Goal: Task Accomplishment & Management: Manage account settings

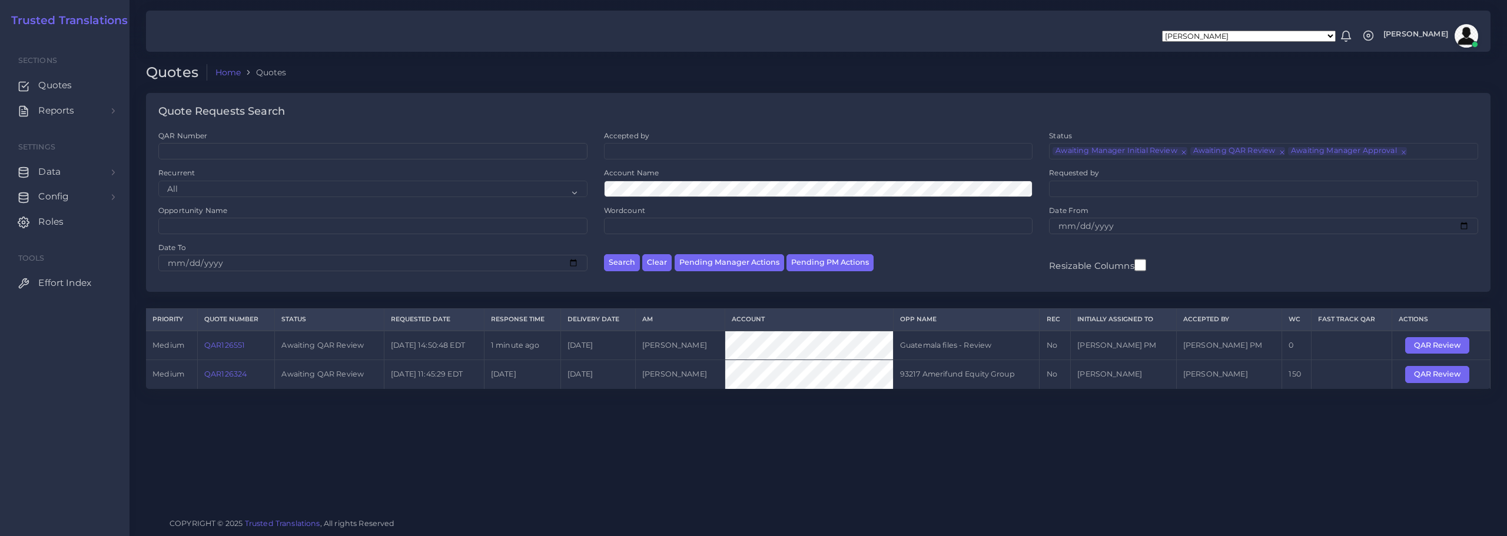
scroll to position [28, 0]
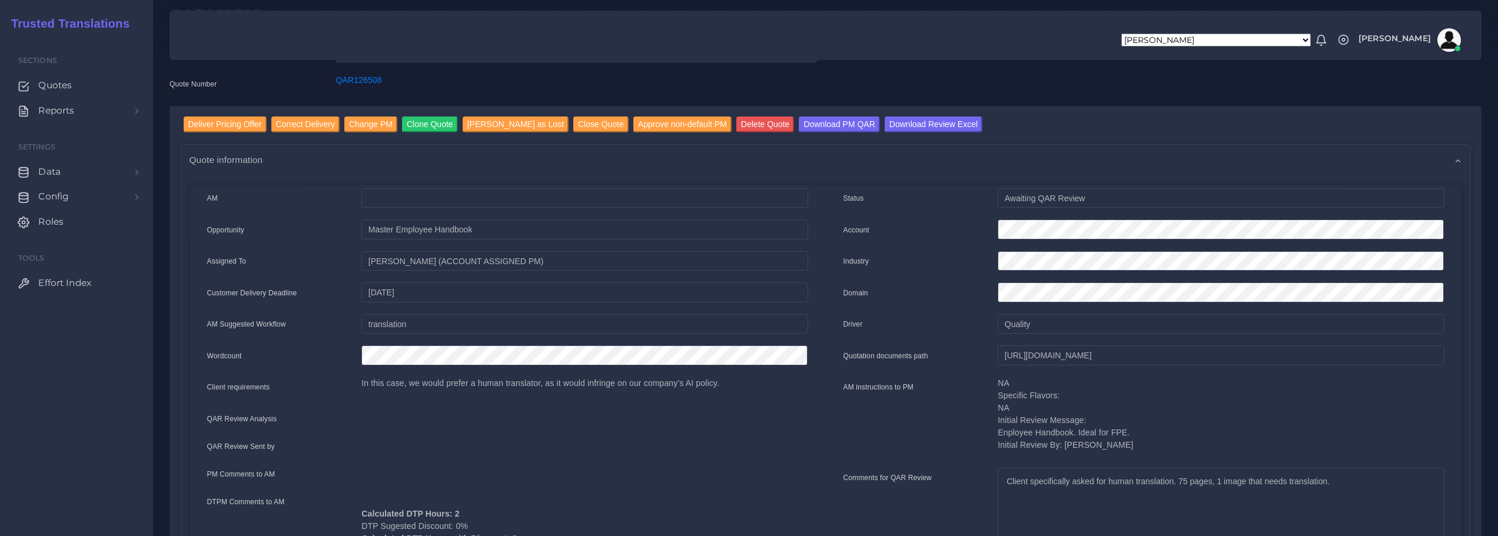
scroll to position [118, 0]
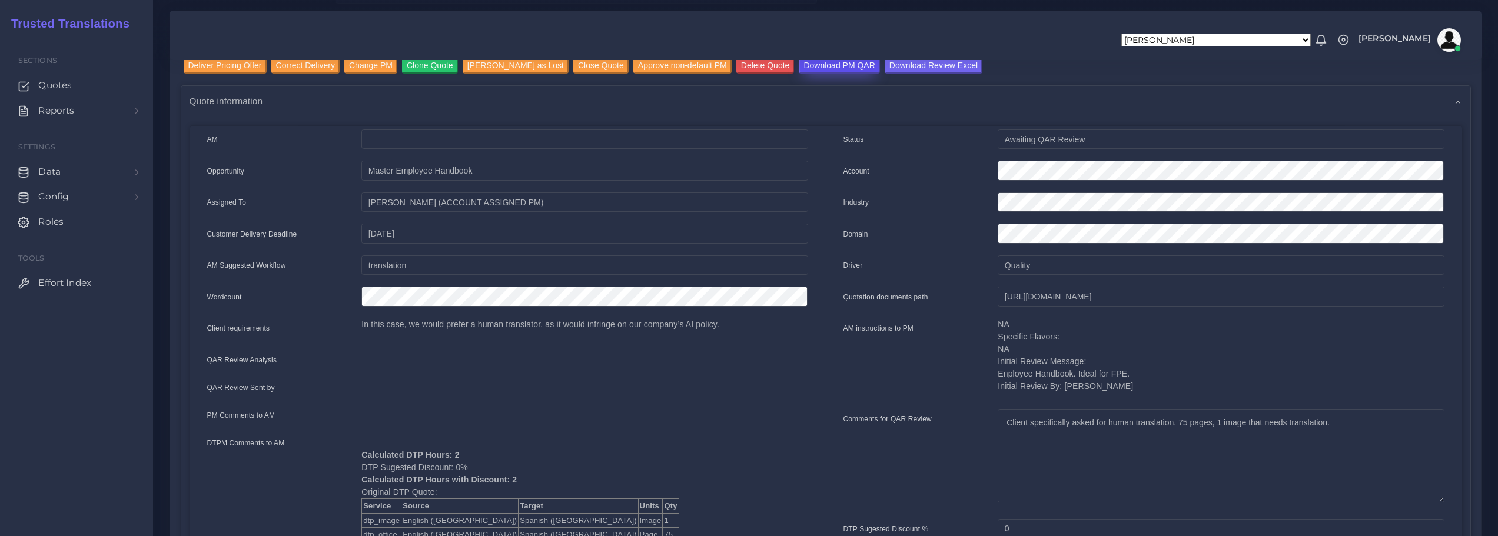
click at [822, 62] on input "Download PM QAR" at bounding box center [839, 66] width 81 height 16
click at [896, 66] on input "Download Review Excel" at bounding box center [934, 66] width 98 height 16
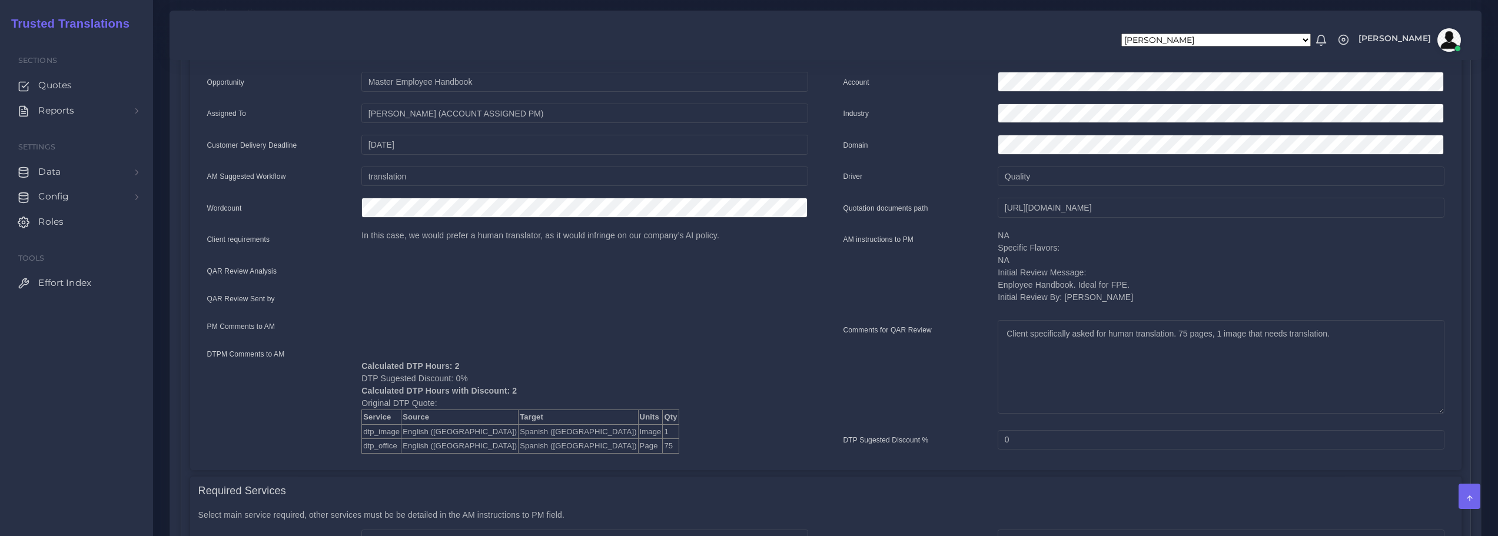
scroll to position [0, 0]
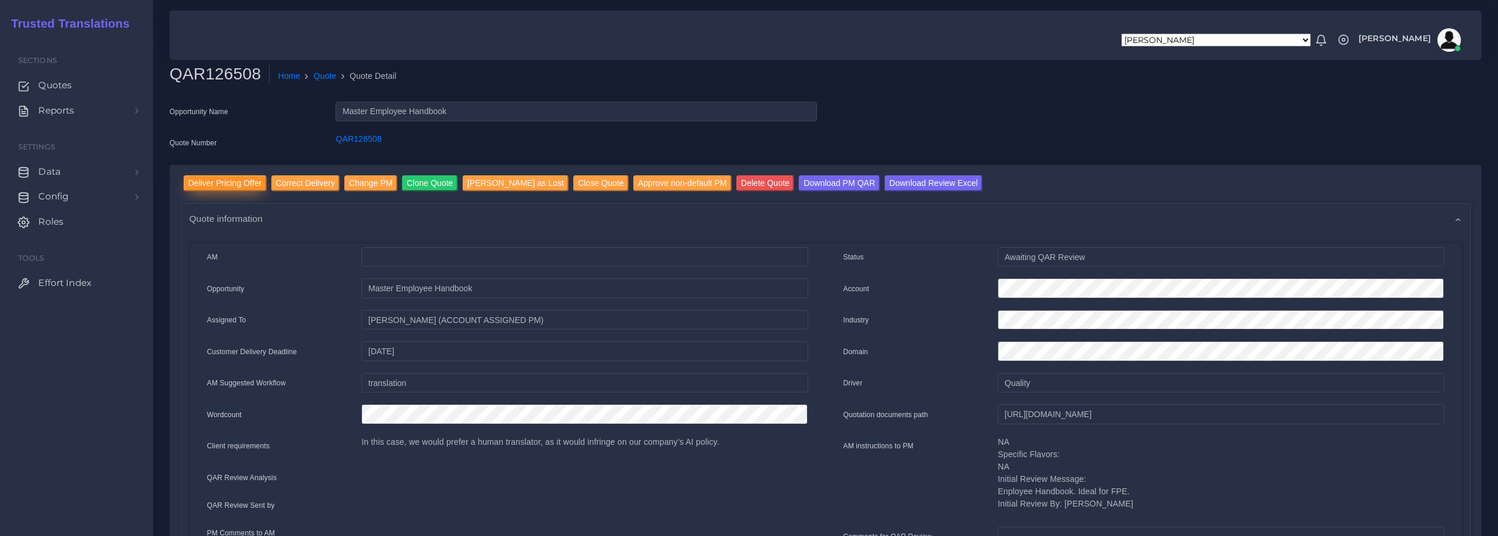
click at [220, 182] on input "Deliver Pricing Offer" at bounding box center [225, 183] width 83 height 16
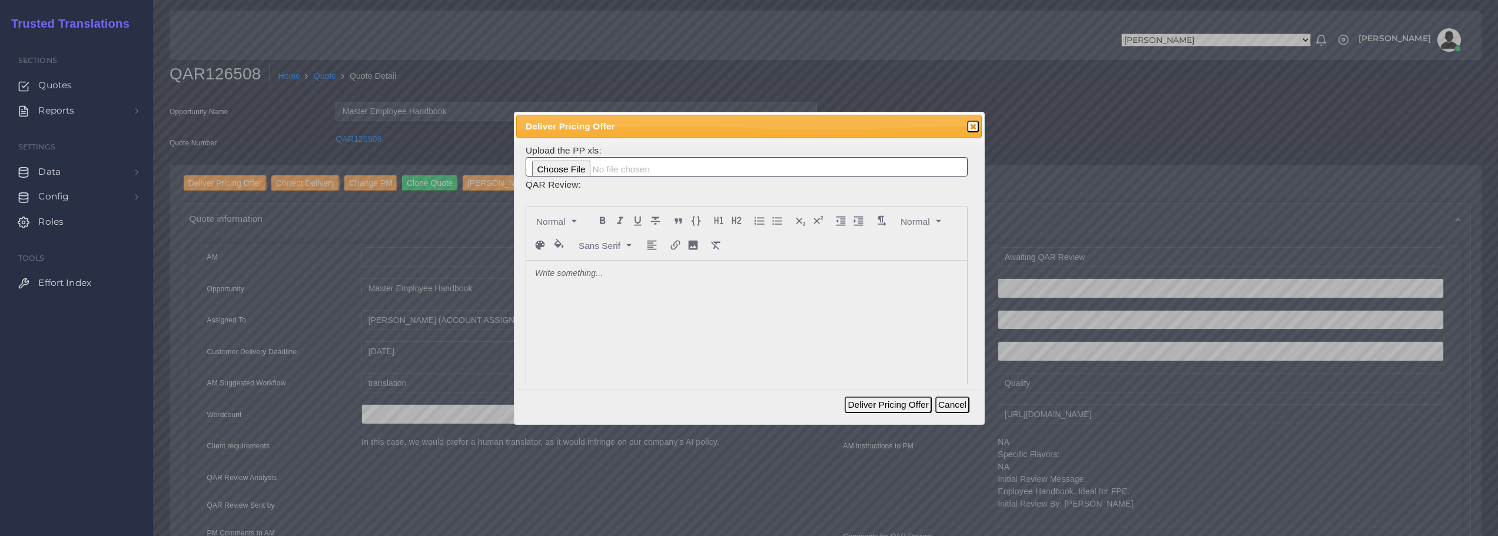
click at [638, 275] on p at bounding box center [746, 274] width 423 height 12
click at [559, 273] on p "Next time we'll need the PM to be well aware that these clients are clients of …" at bounding box center [746, 280] width 423 height 25
click at [0, 0] on lt-span "time ," at bounding box center [0, 0] width 0 height 0
click at [710, 283] on p "Next time, we'll need the PM to be well aware that these clients are clients of…" at bounding box center [746, 280] width 423 height 25
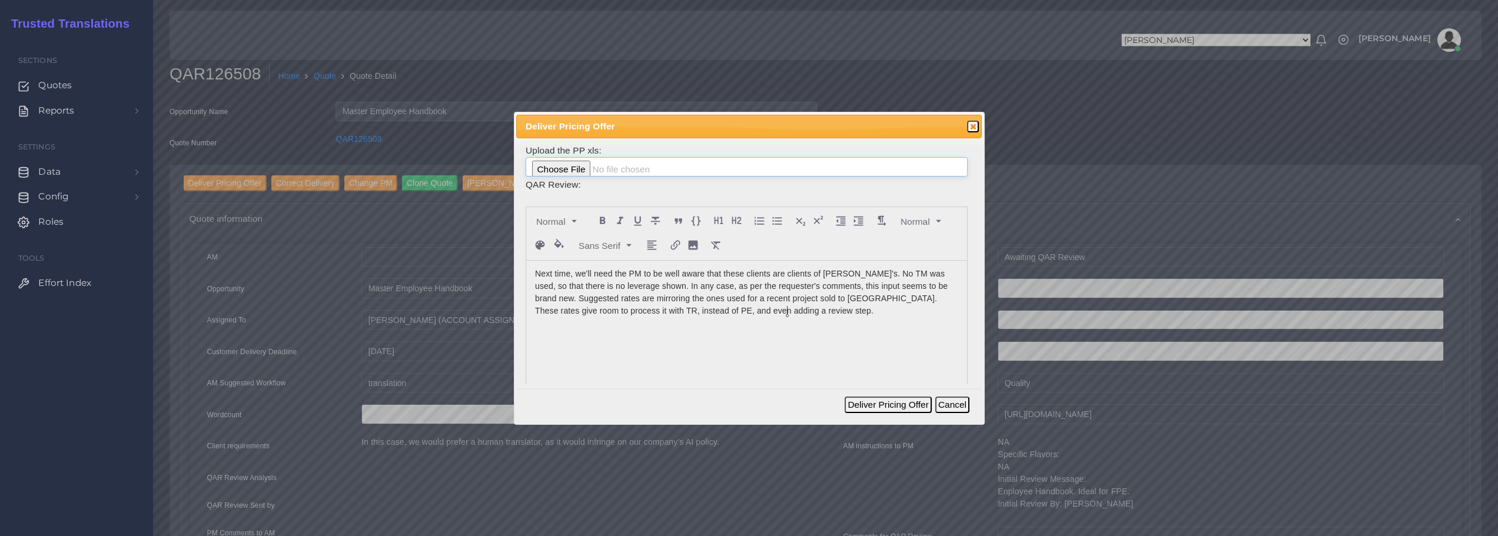
click at [550, 171] on input "file" at bounding box center [747, 167] width 442 height 20
type input "C:\fakepath\126508_PlayCore_Holdings_Inc._ToAM.xlsx"
click at [874, 404] on button "Deliver Pricing Offer" at bounding box center [888, 405] width 87 height 16
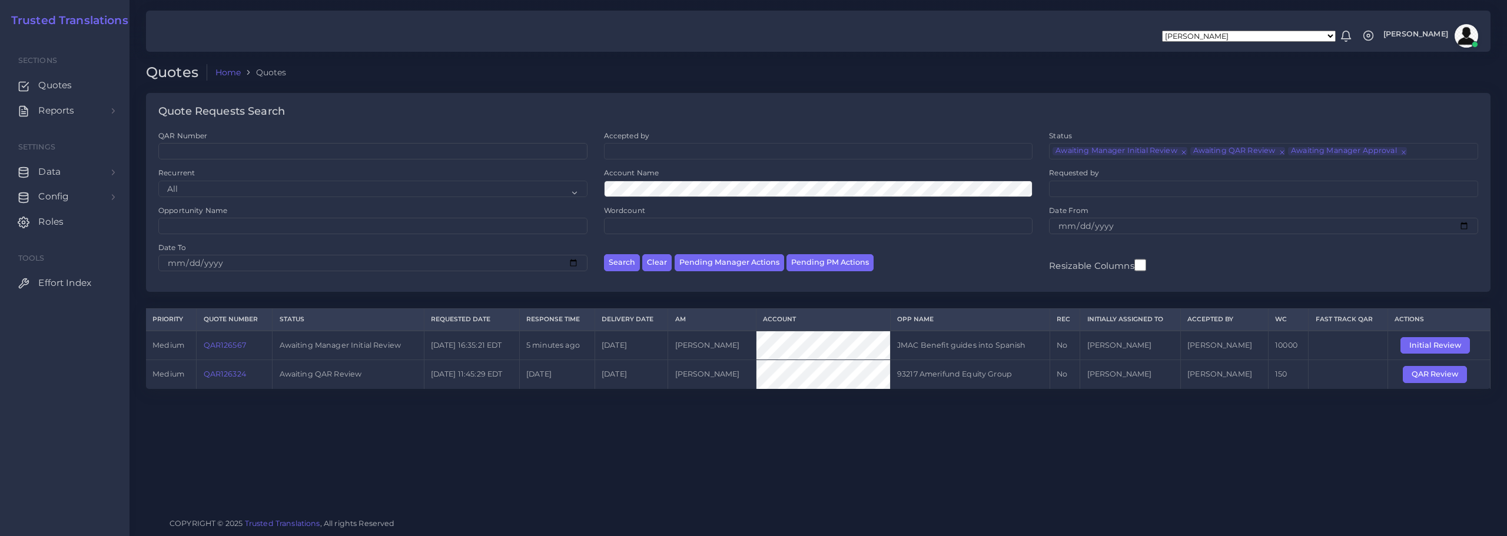
click at [230, 345] on link "QAR126567" at bounding box center [225, 345] width 42 height 9
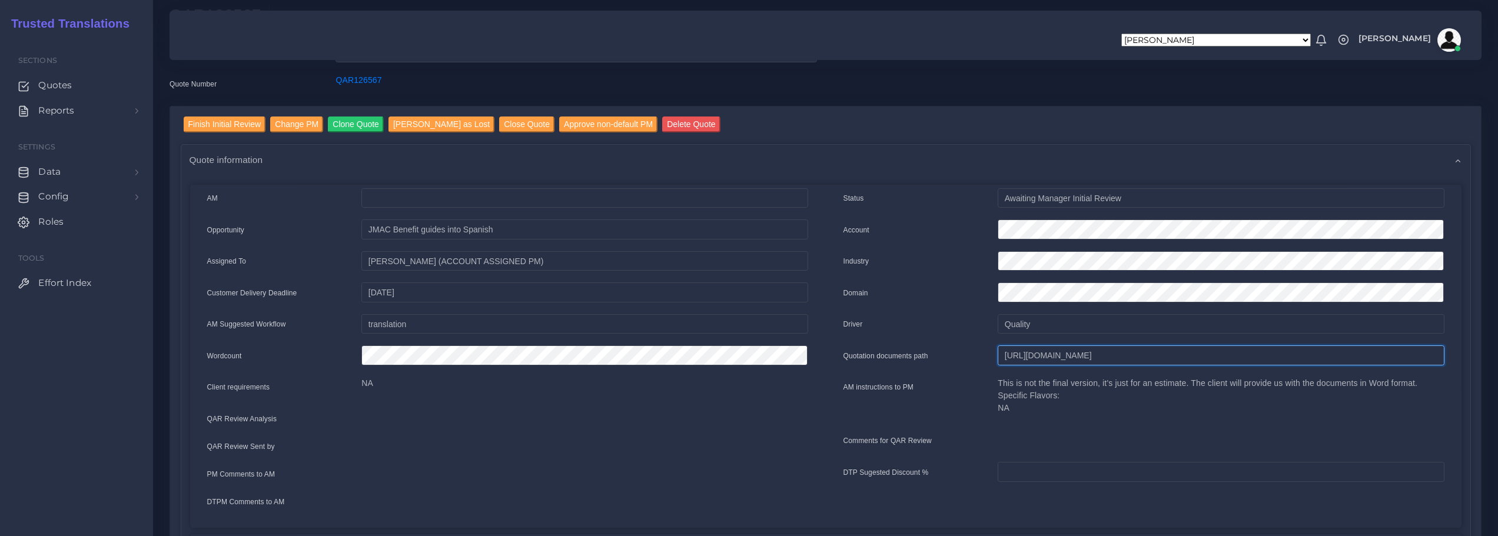
scroll to position [0, 385]
drag, startPoint x: 1005, startPoint y: 356, endPoint x: 1506, endPoint y: 338, distance: 501.8
click at [1497, 338] on html "Aldana Resuche Alejandro Zuluaga Ana Romero Ana Whitby PM Anabella Garcia Anais…" at bounding box center [749, 209] width 1498 height 536
click at [231, 119] on input "Finish Initial Review" at bounding box center [225, 125] width 82 height 16
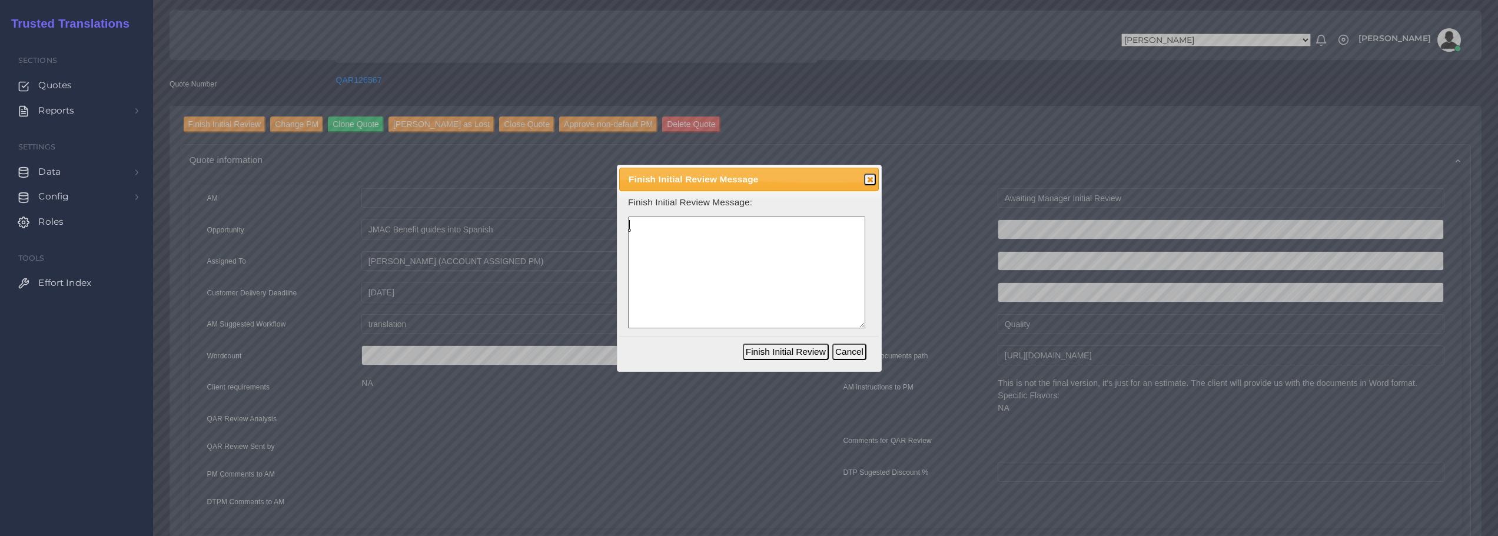
click at [738, 265] on textarea at bounding box center [746, 273] width 237 height 112
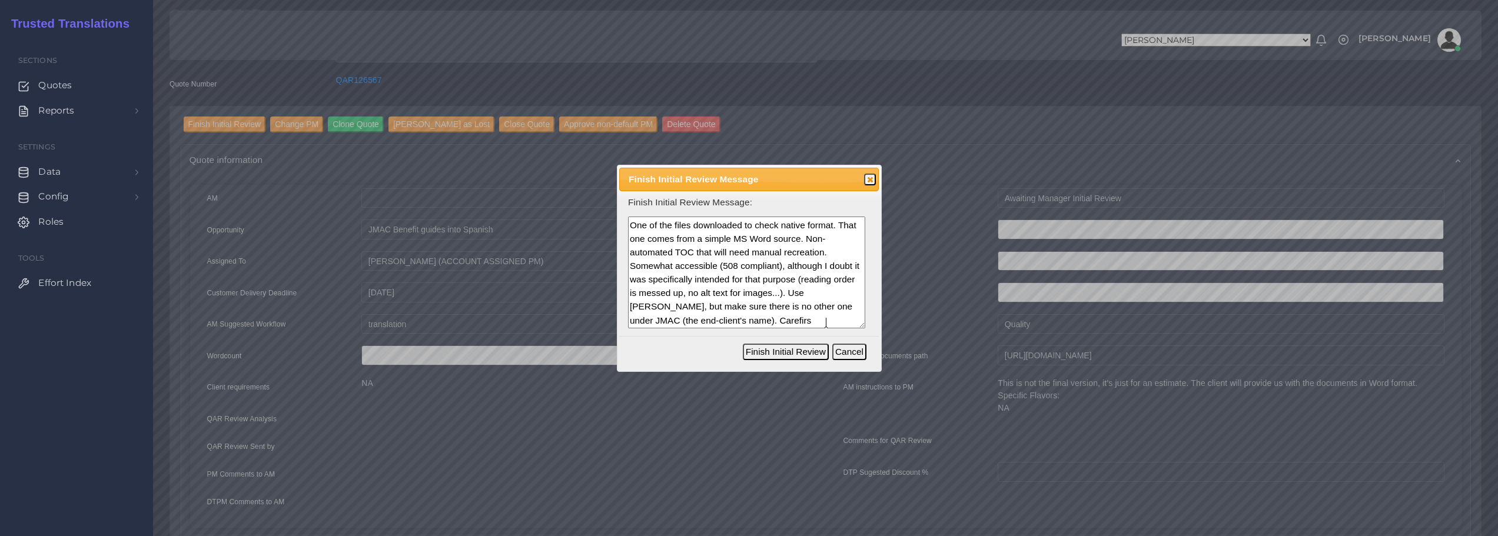
scroll to position [25, 0]
type textarea "One of the files downloaded to check native format. That one comes from a simpl…"
click at [780, 351] on button "Finish Initial Review" at bounding box center [786, 352] width 86 height 16
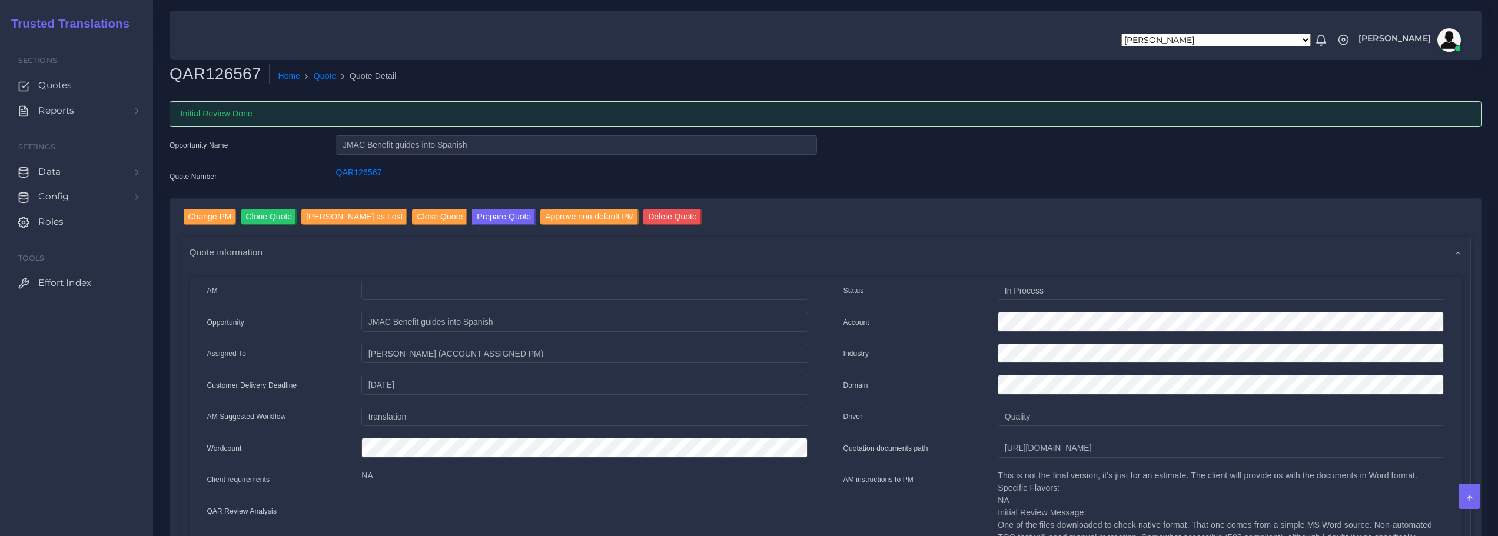
click at [964, 67] on ol "Home Quote Quote Detail" at bounding box center [709, 76] width 879 height 25
